Goal: Information Seeking & Learning: Learn about a topic

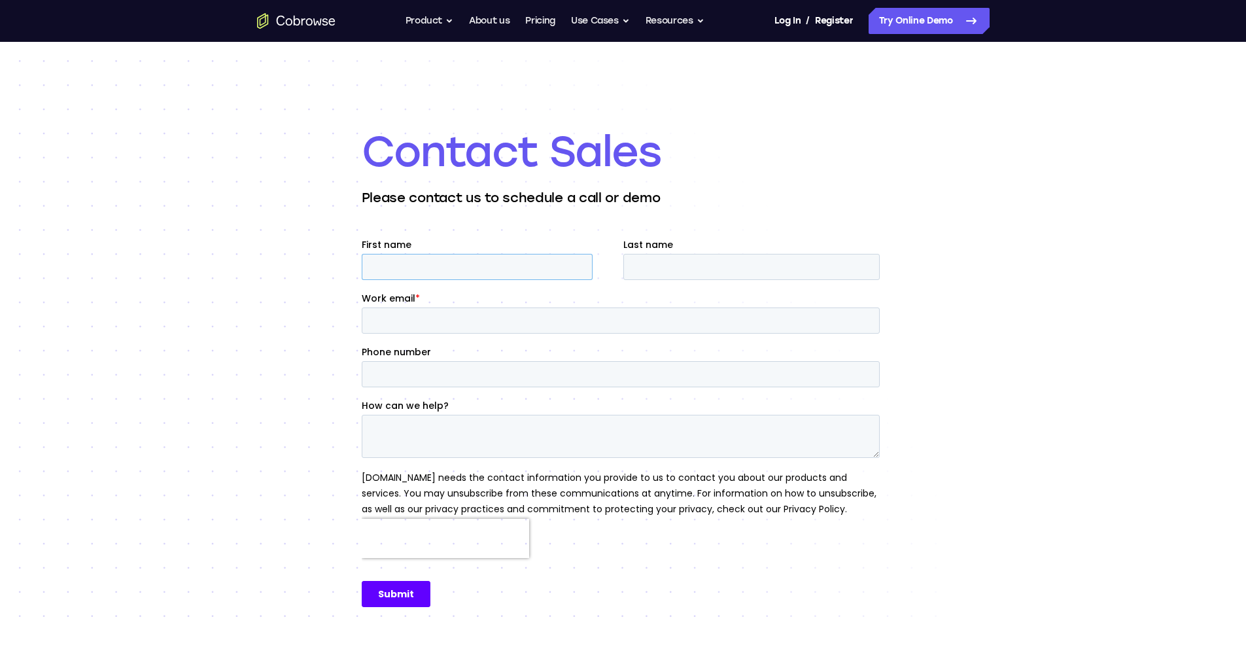
click at [520, 266] on input "First name" at bounding box center [476, 267] width 231 height 26
type input "Andrii"
type input "Leshchuk"
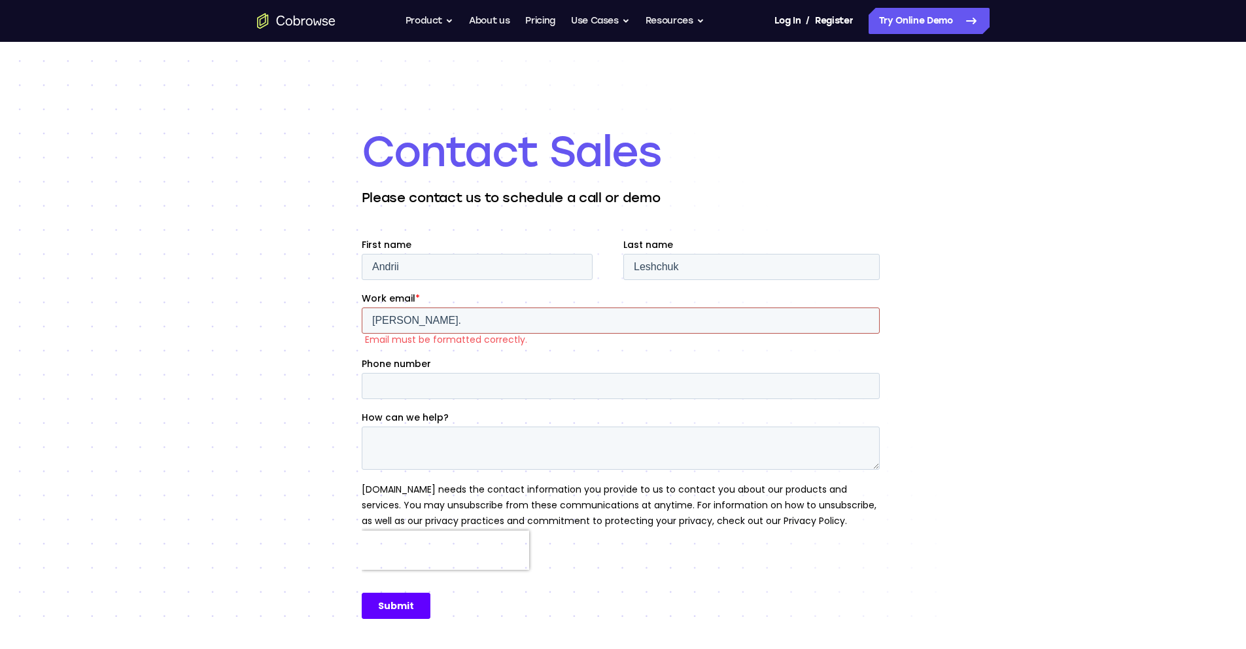
type input "[PERSON_NAME][EMAIL_ADDRESS][DOMAIN_NAME]"
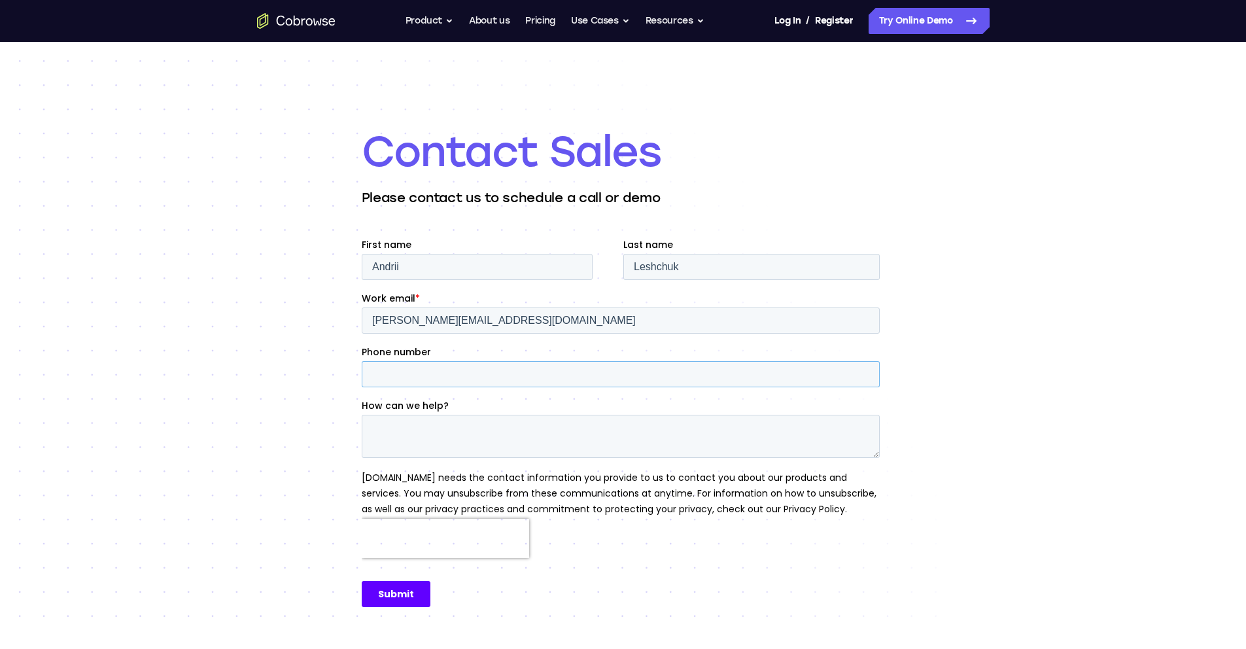
click at [424, 375] on input "Phone number" at bounding box center [620, 374] width 518 height 26
click at [413, 420] on textarea "How can we help?" at bounding box center [620, 436] width 518 height 43
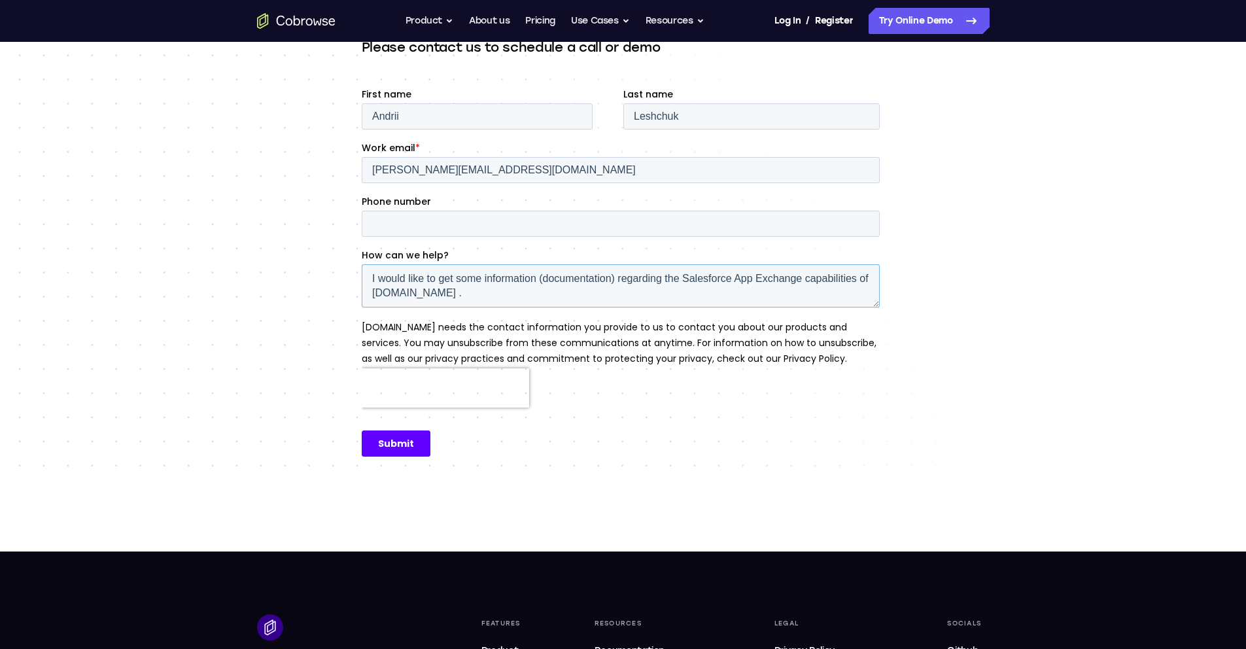
type textarea "I would like to get some information (documentation) regarding the Salesforce A…"
click at [394, 434] on input "Submit" at bounding box center [395, 443] width 69 height 26
click at [389, 445] on input "Submit" at bounding box center [395, 443] width 69 height 26
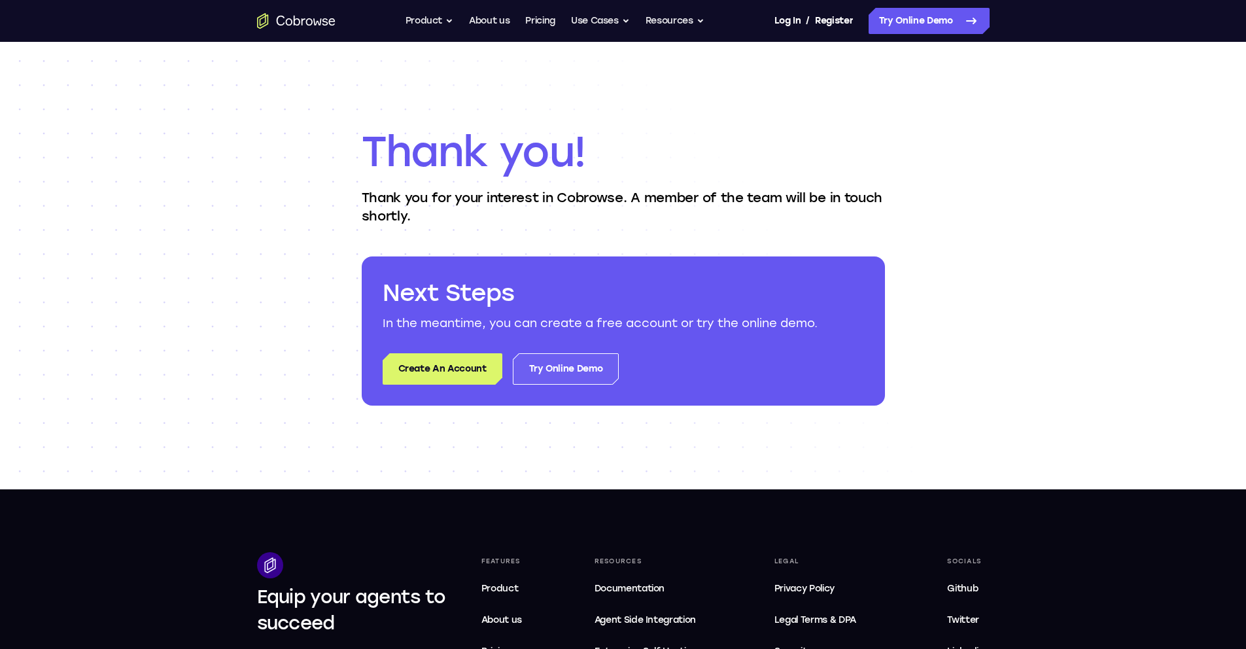
click at [577, 373] on link "Try Online Demo" at bounding box center [566, 368] width 107 height 31
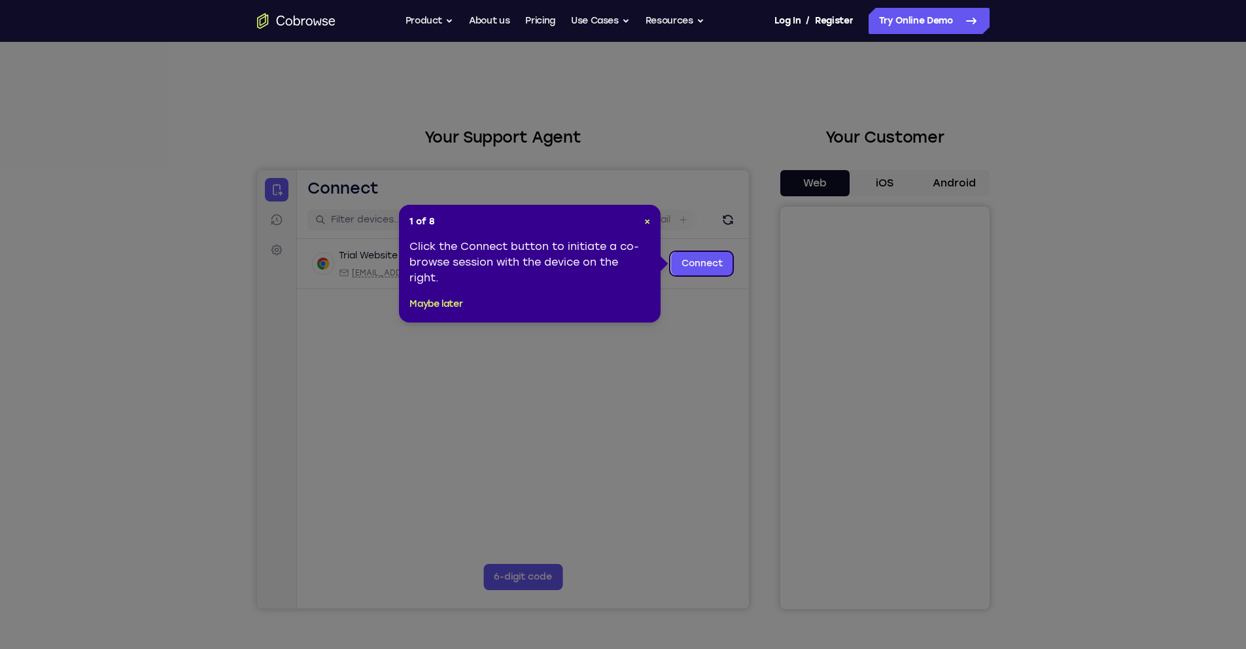
click at [580, 375] on icon at bounding box center [628, 324] width 1256 height 649
click at [644, 224] on span "×" at bounding box center [647, 221] width 6 height 11
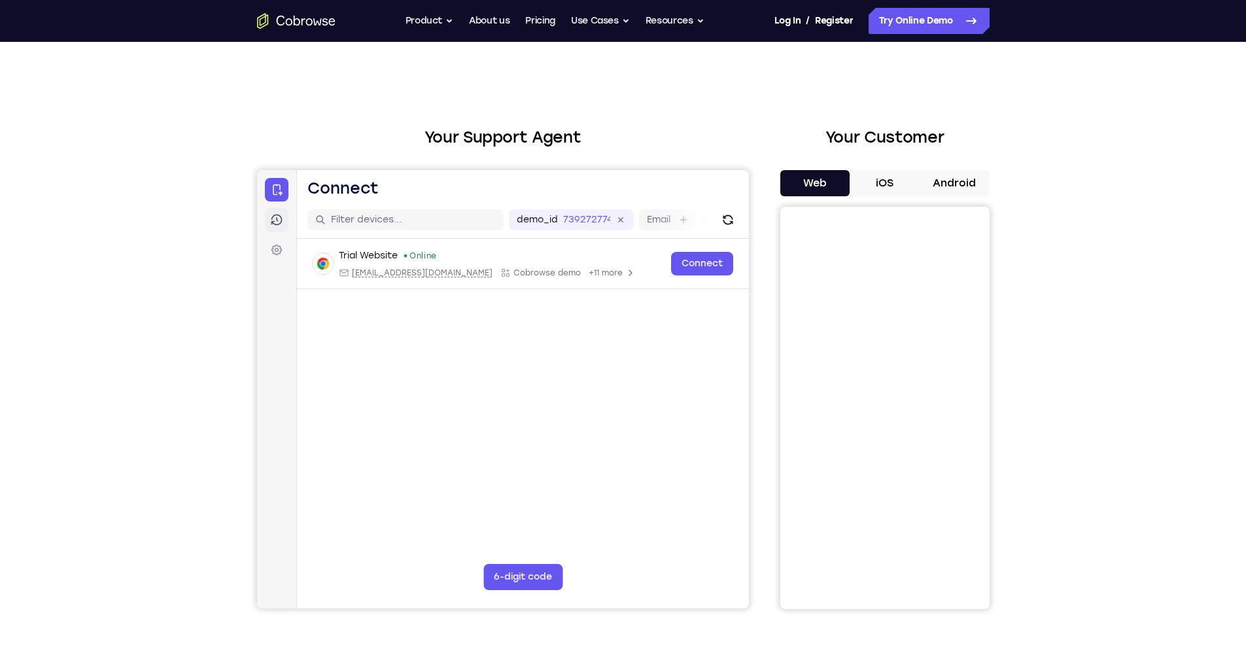
click at [269, 222] on icon at bounding box center [275, 219] width 13 height 13
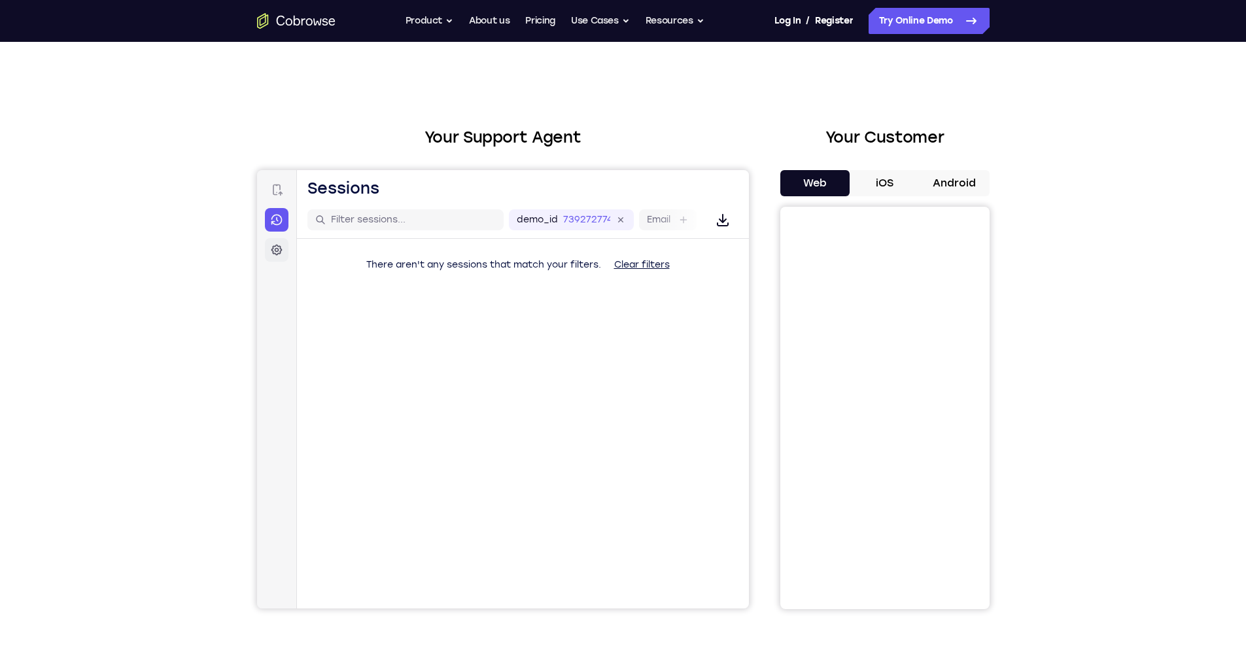
click at [272, 238] on link "Settings" at bounding box center [276, 250] width 24 height 24
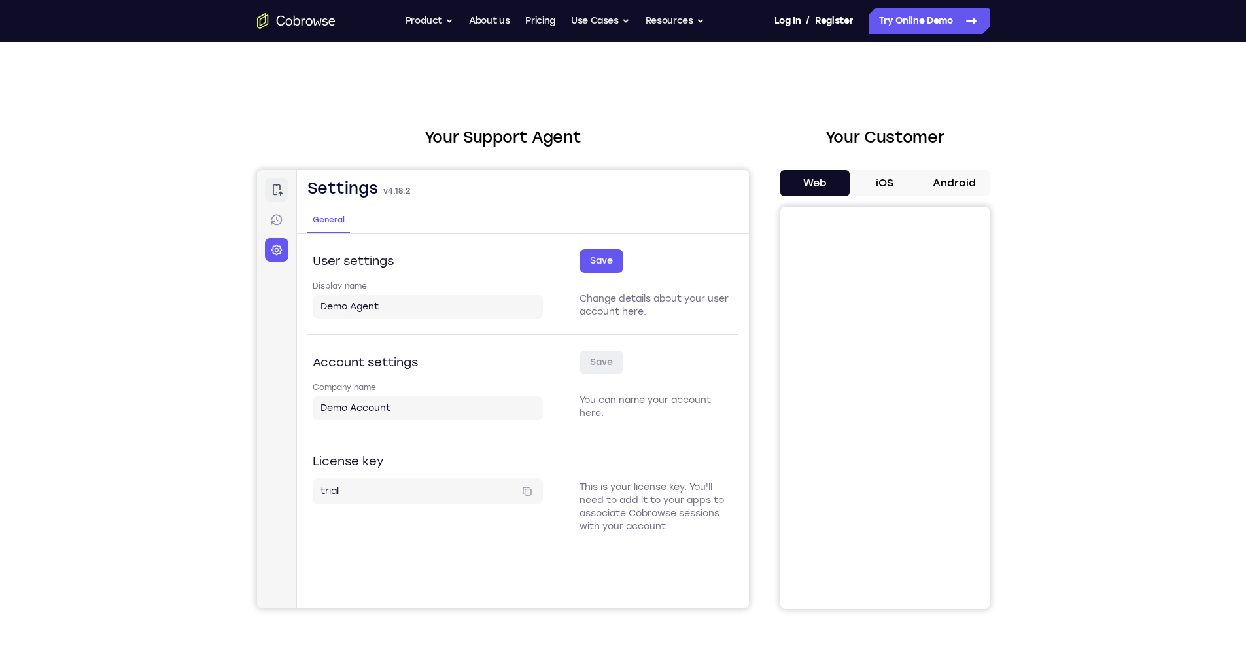
click at [276, 188] on icon at bounding box center [275, 189] width 13 height 13
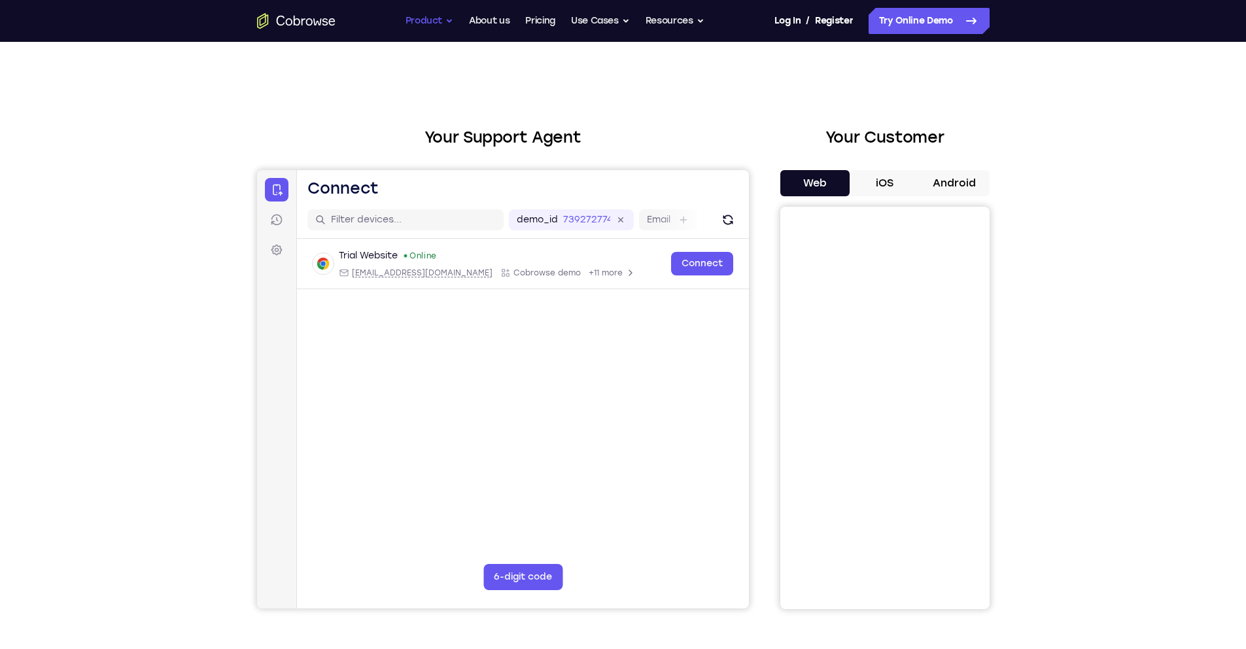
click at [409, 21] on button "Product" at bounding box center [429, 21] width 48 height 26
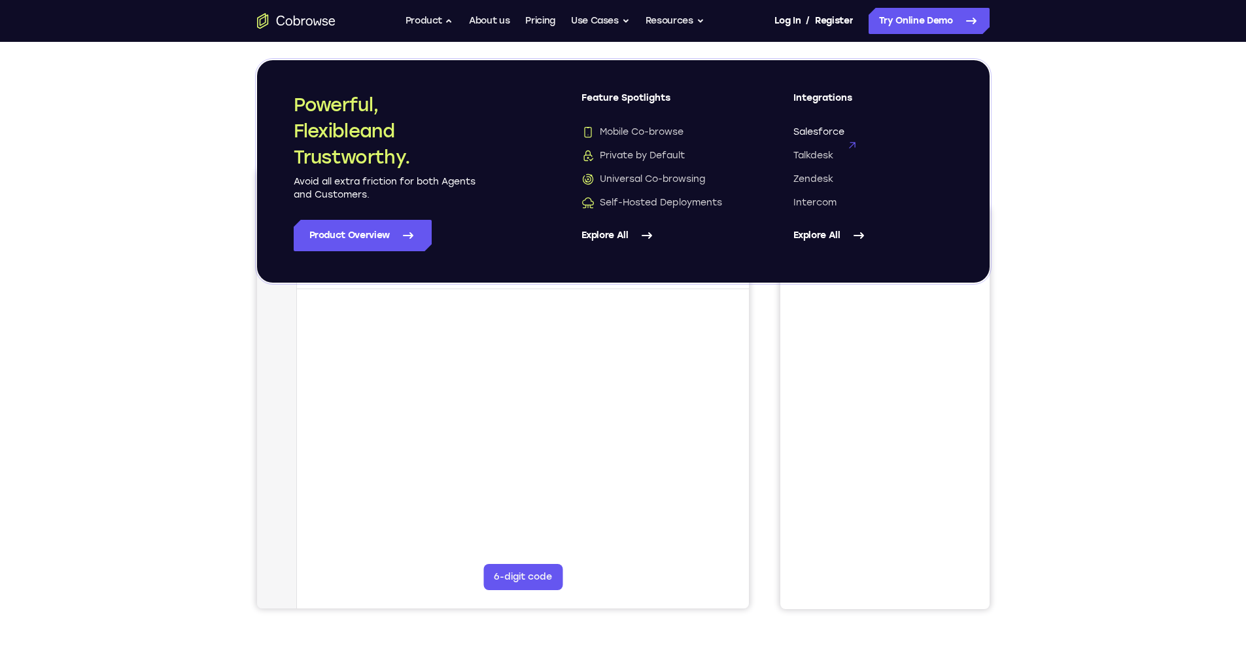
click at [844, 136] on icon at bounding box center [851, 145] width 18 height 18
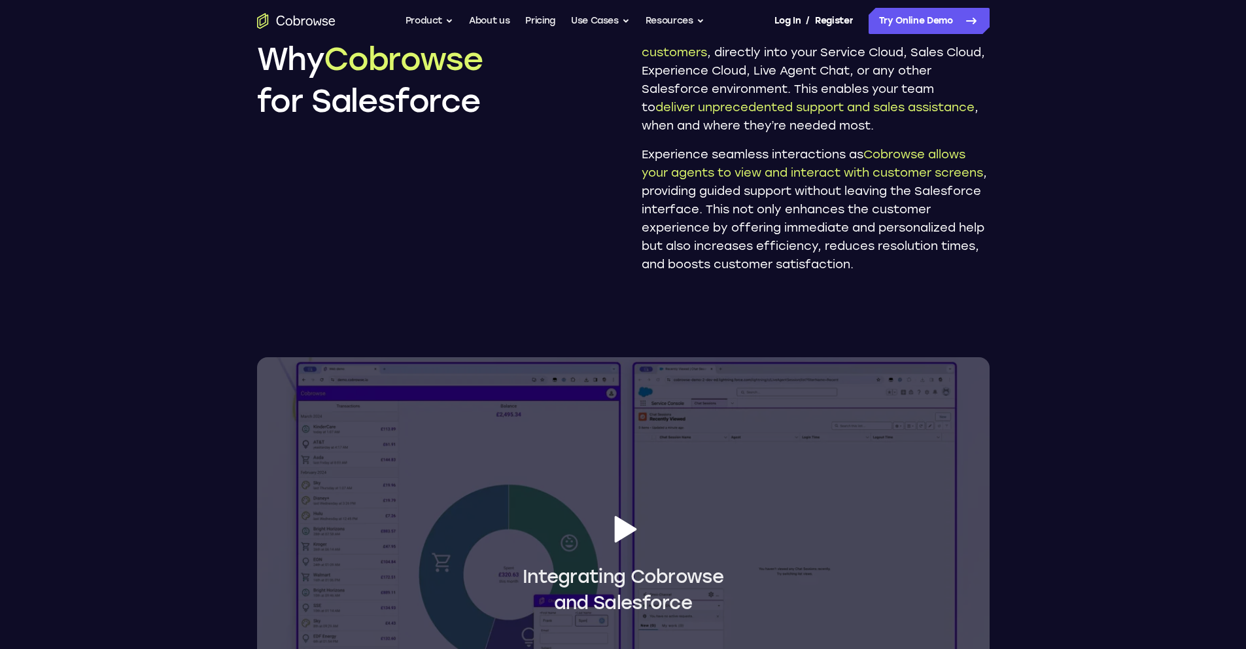
scroll to position [985, 0]
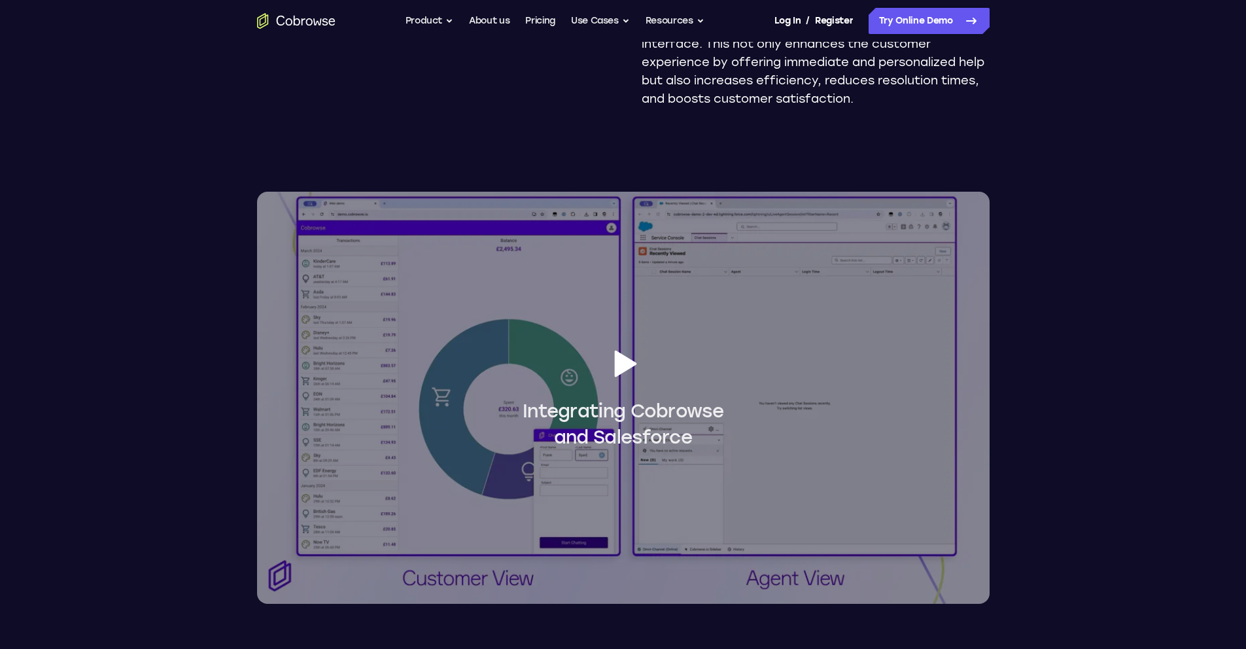
click at [577, 373] on span "Integrating Cobrowse and Salesforce" at bounding box center [623, 397] width 732 height 105
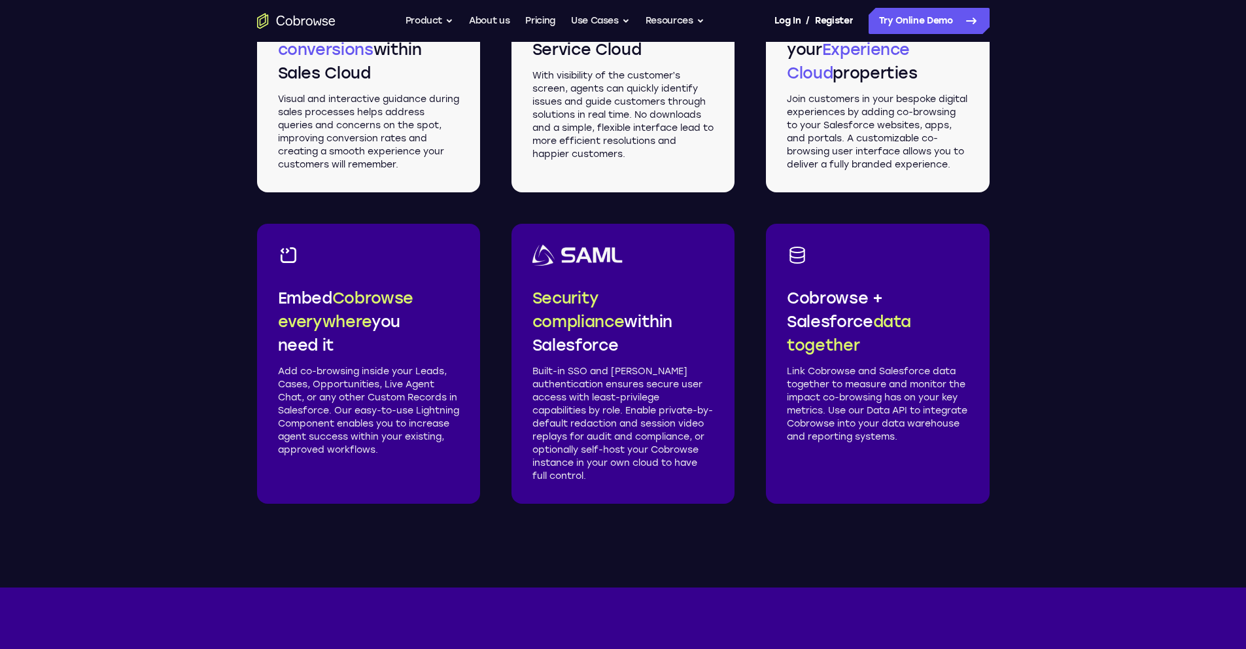
scroll to position [1957, 0]
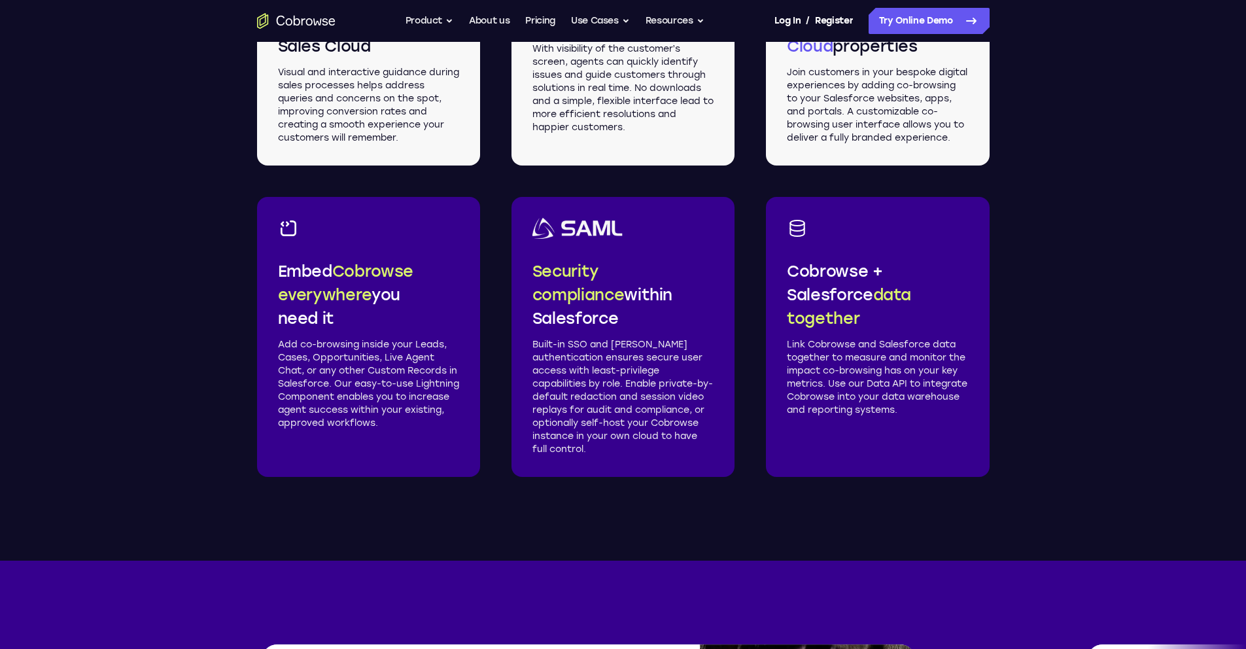
click at [810, 323] on strong "data together" at bounding box center [849, 306] width 124 height 43
click at [835, 284] on p "Cobrowse + Salesforce data together" at bounding box center [877, 295] width 181 height 71
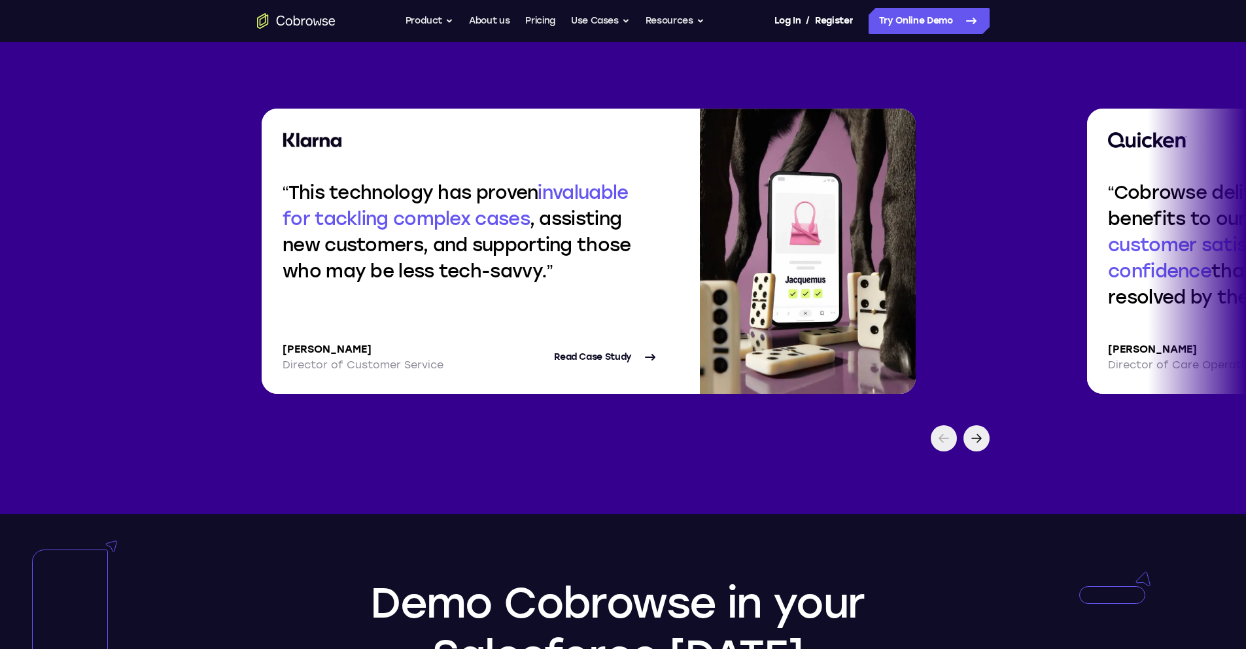
scroll to position [2505, 0]
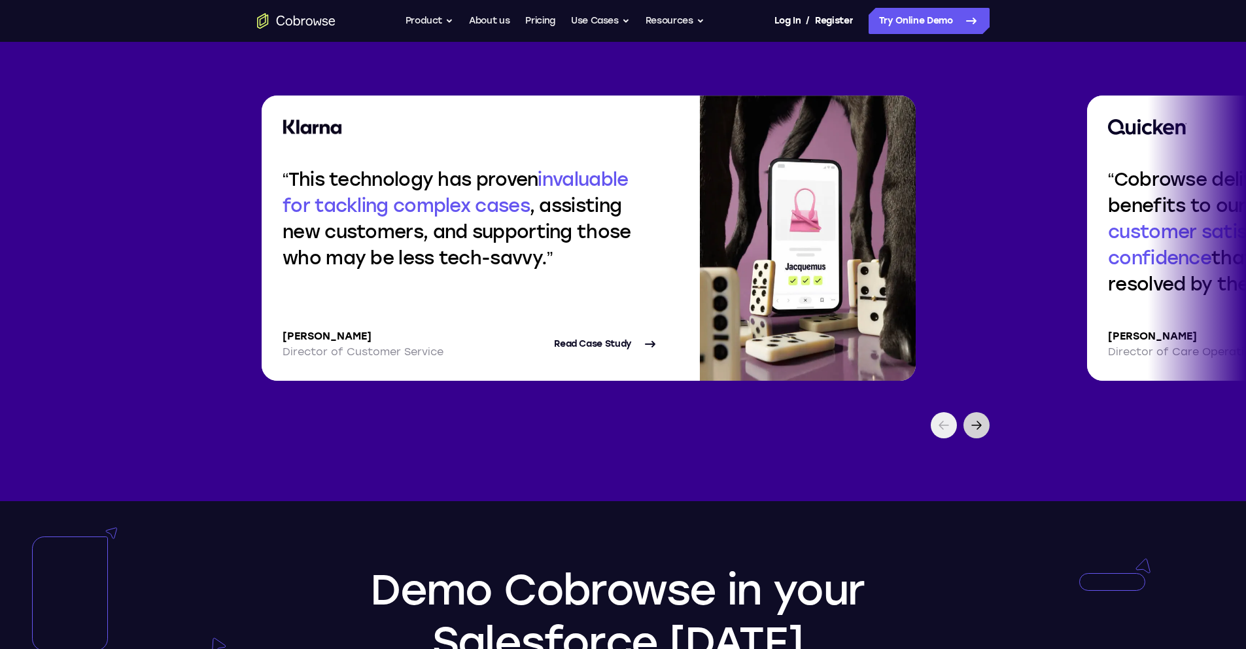
click at [982, 433] on icon at bounding box center [976, 425] width 16 height 16
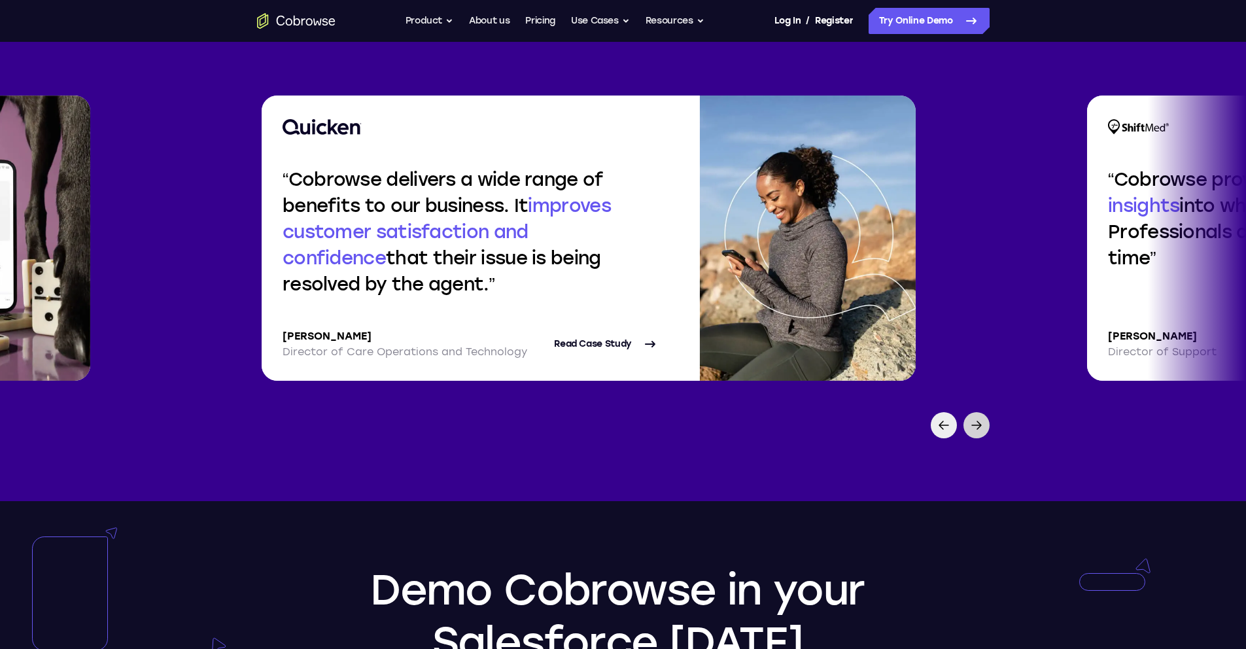
click at [982, 433] on icon at bounding box center [976, 425] width 16 height 16
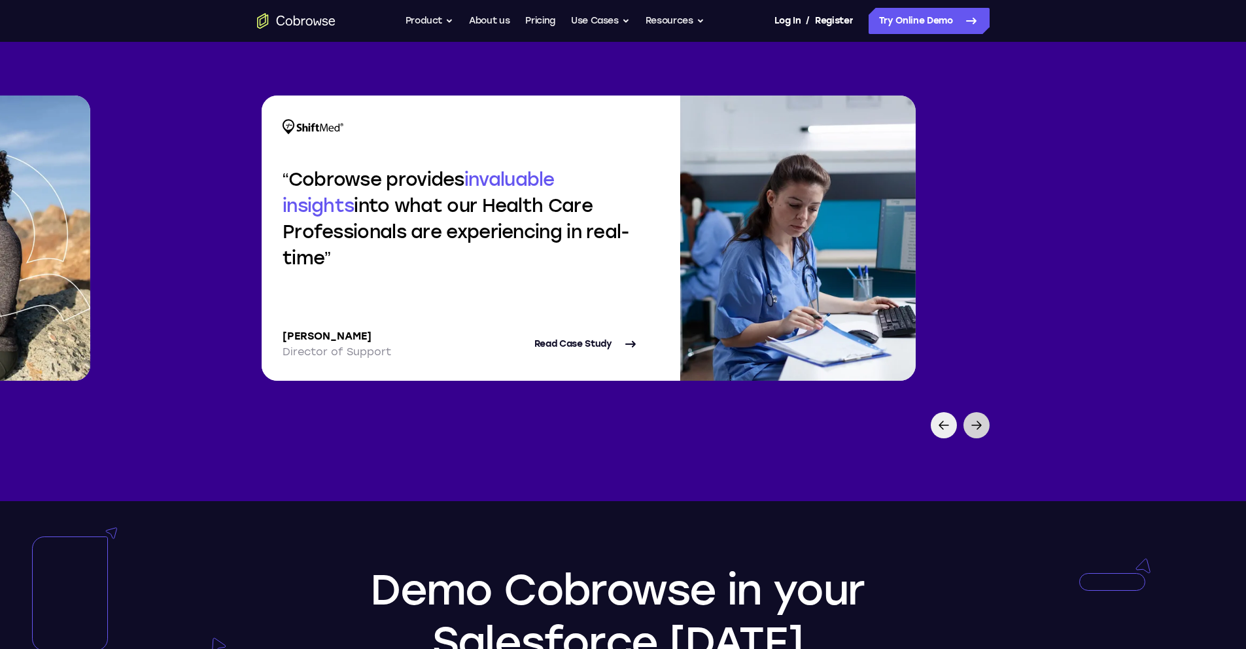
click at [982, 433] on icon at bounding box center [976, 425] width 16 height 16
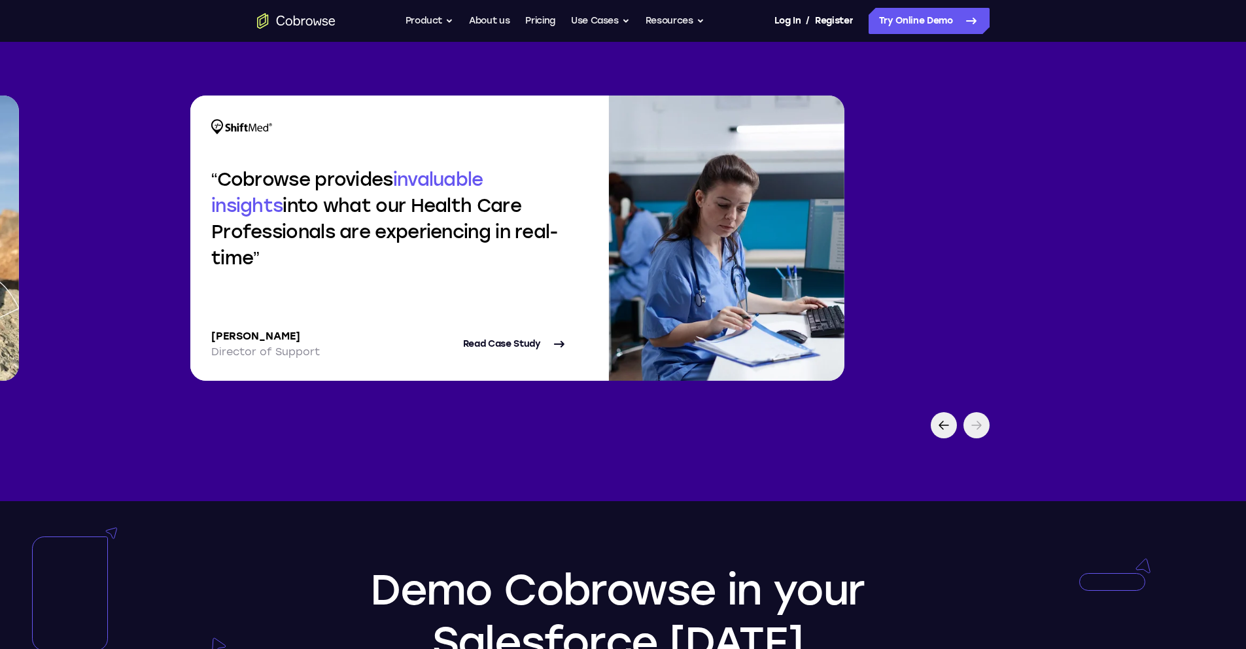
click at [927, 438] on div at bounding box center [623, 425] width 837 height 26
click at [934, 438] on div at bounding box center [944, 425] width 26 height 26
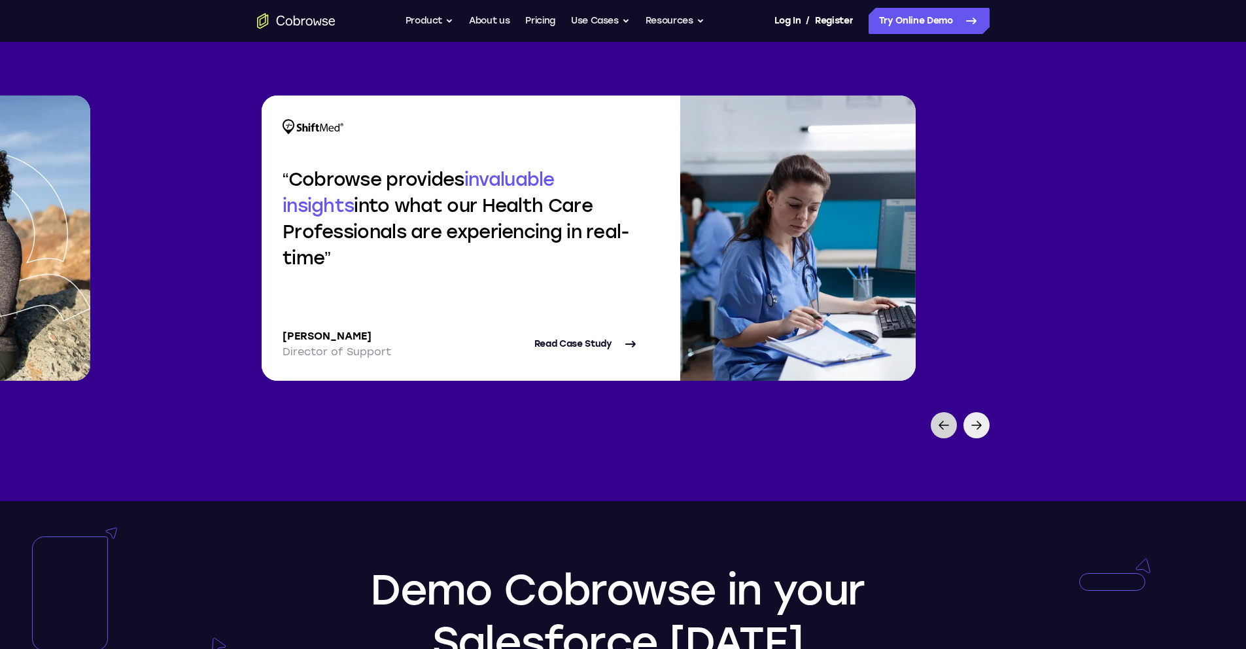
click at [934, 438] on div at bounding box center [944, 425] width 26 height 26
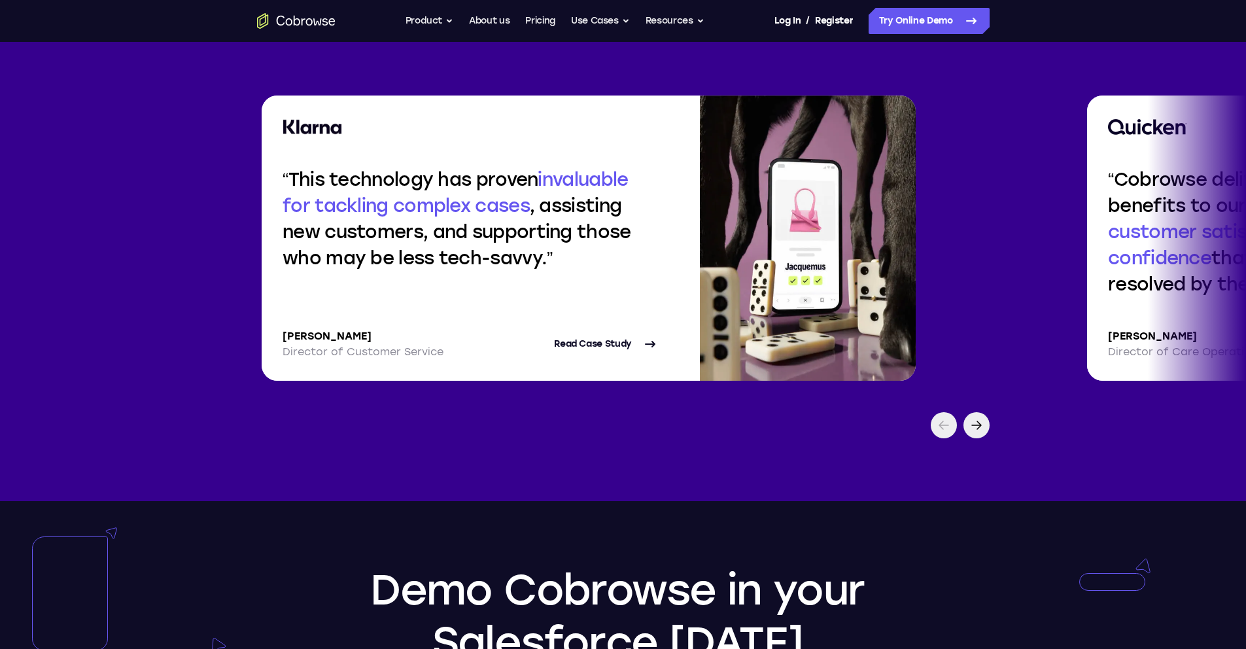
click at [934, 438] on div at bounding box center [944, 425] width 26 height 26
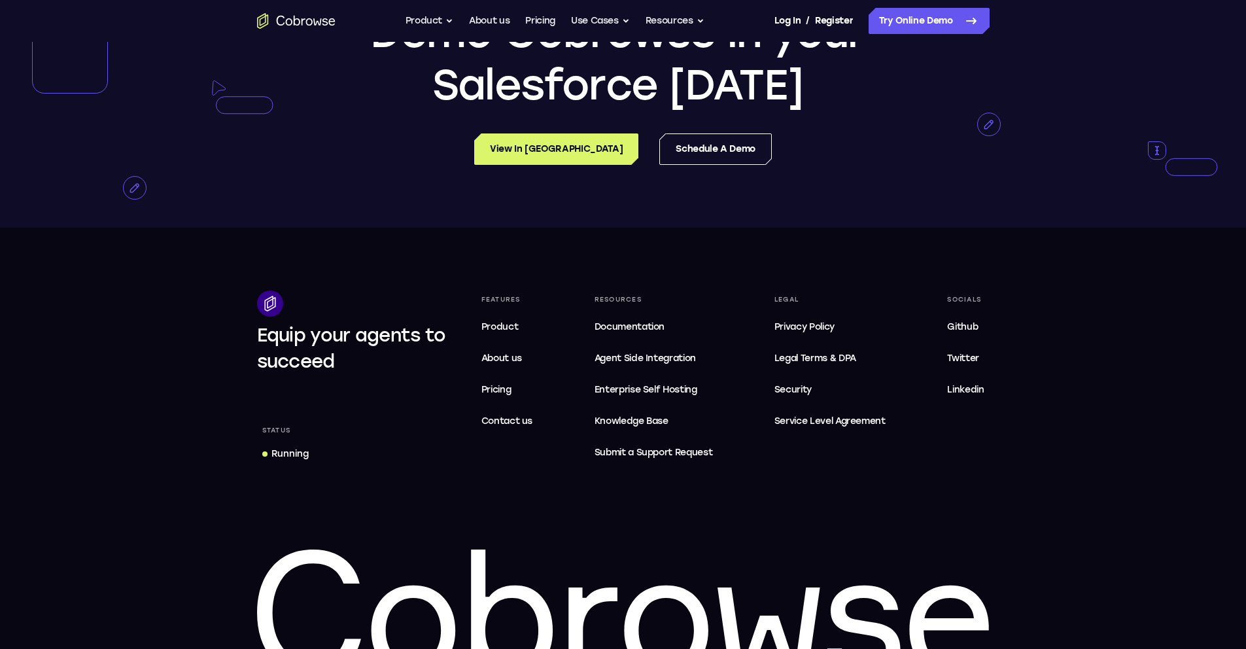
scroll to position [3177, 0]
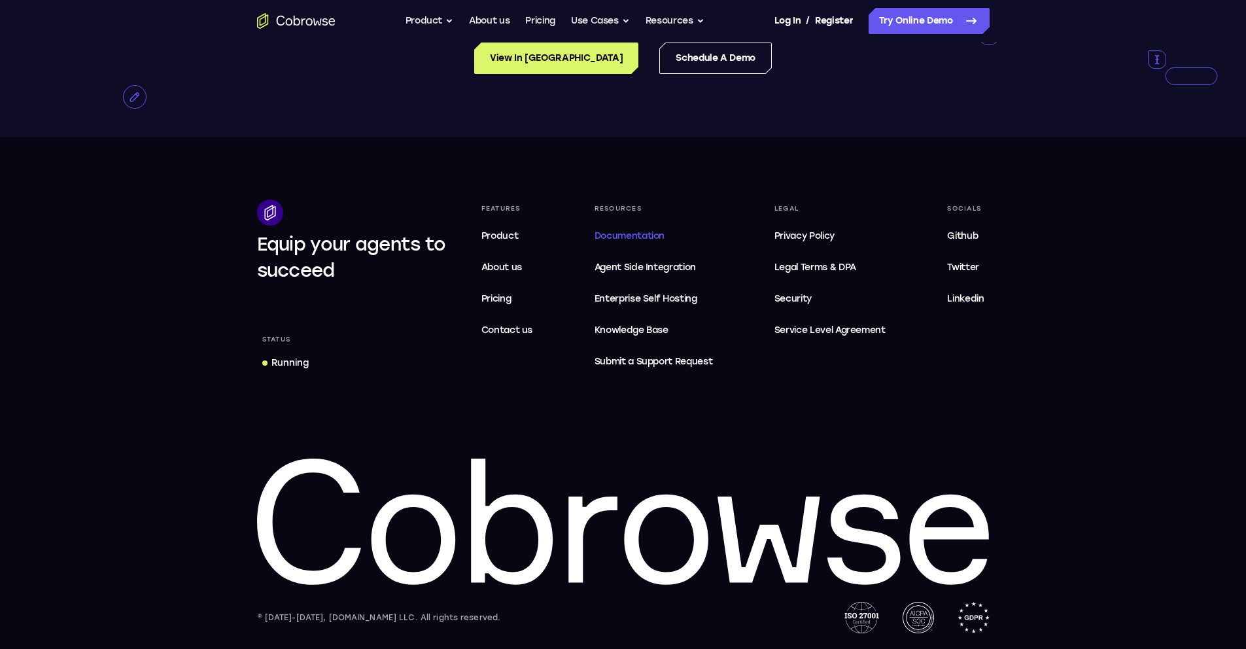
click at [647, 239] on span "Documentation" at bounding box center [629, 235] width 70 height 11
